Goal: Information Seeking & Learning: Learn about a topic

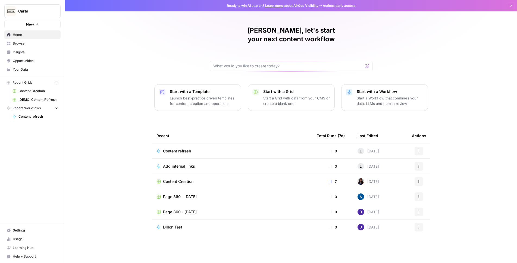
click at [20, 51] on span "Insights" at bounding box center [35, 52] width 45 height 5
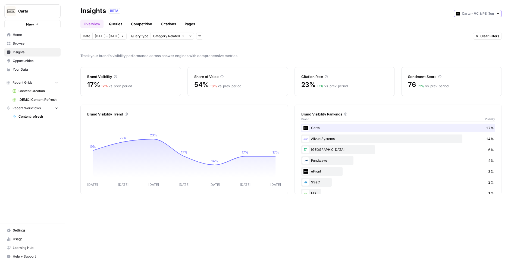
click at [482, 13] on input "text" at bounding box center [478, 13] width 32 height 5
click at [480, 25] on span "Carta - Companies (cap table)" at bounding box center [480, 25] width 30 height 5
type input "Carta - Companies (cap table)"
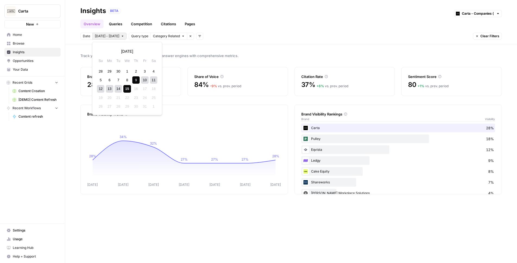
click at [106, 36] on span "[DATE] - [DATE]" at bounding box center [107, 36] width 24 height 5
click at [99, 79] on div "5" at bounding box center [100, 79] width 7 height 7
click at [153, 81] on div "11" at bounding box center [153, 79] width 7 height 7
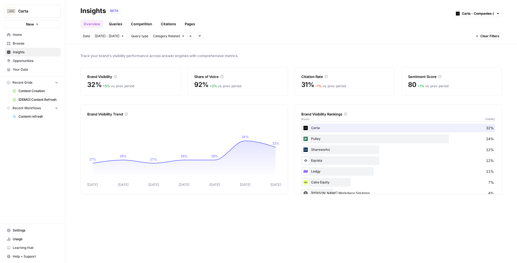
click at [193, 23] on link "Pages" at bounding box center [190, 24] width 17 height 9
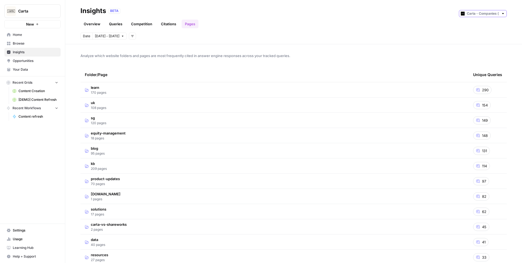
click at [486, 11] on input "text" at bounding box center [483, 13] width 32 height 5
click at [480, 34] on span "Carta - VC & PE (fund admin)" at bounding box center [485, 32] width 30 height 5
type input "Carta - VC & PE (fund admin)"
click at [96, 23] on link "Overview" at bounding box center [91, 24] width 23 height 9
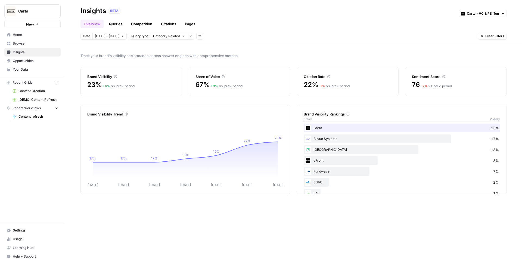
click at [191, 22] on link "Pages" at bounding box center [190, 24] width 17 height 9
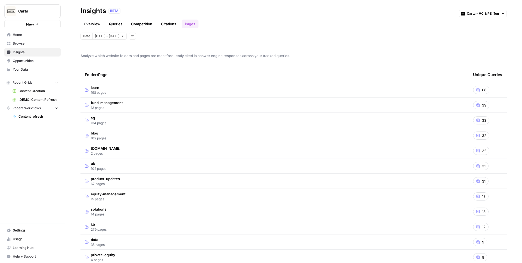
drag, startPoint x: 521, startPoint y: 241, endPoint x: 249, endPoint y: 229, distance: 272.4
click at [249, 229] on div "Analyze which website folders and pages are most frequently cited in answer eng…" at bounding box center [293, 153] width 457 height 219
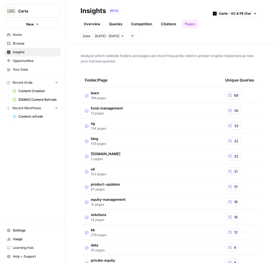
click at [141, 154] on td "[DOMAIN_NAME] 2 pages" at bounding box center [150, 156] width 140 height 15
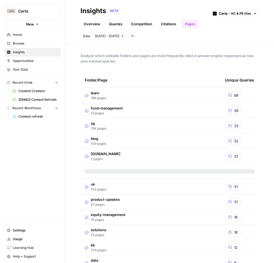
click at [165, 157] on td "[DOMAIN_NAME] 2 pages" at bounding box center [150, 156] width 140 height 15
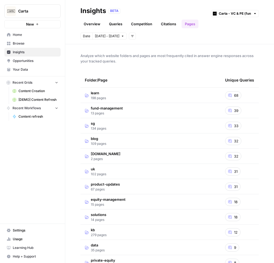
click at [266, 139] on div "Analyze which website folders and pages are most frequently cited in answer eng…" at bounding box center [169, 153] width 209 height 219
